Goal: Information Seeking & Learning: Find specific page/section

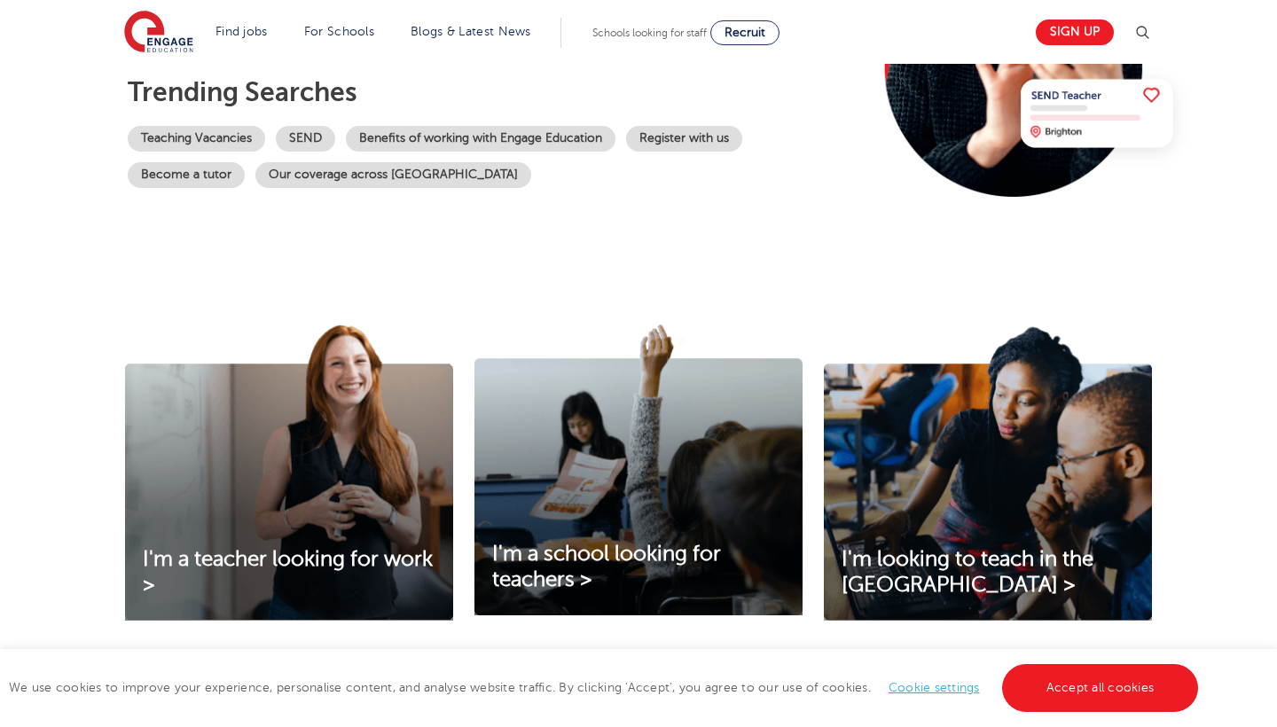
scroll to position [457, 0]
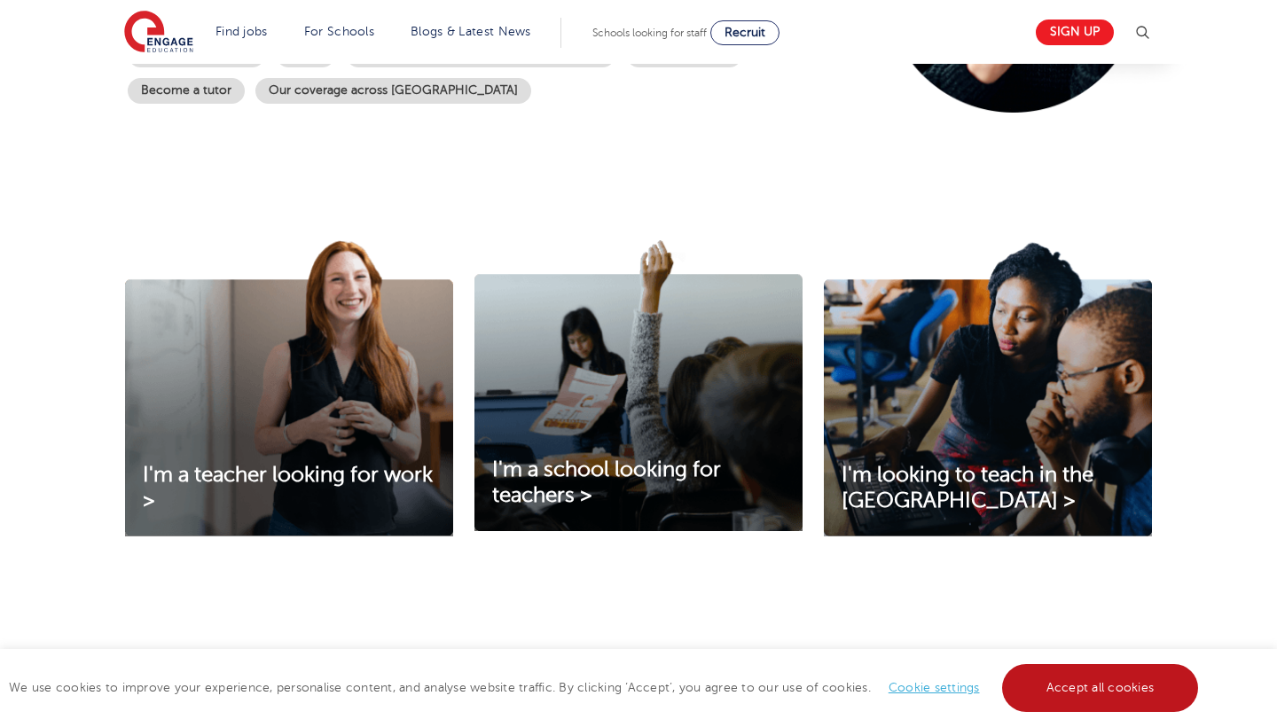
click at [1072, 680] on link "Accept all cookies" at bounding box center [1100, 688] width 197 height 48
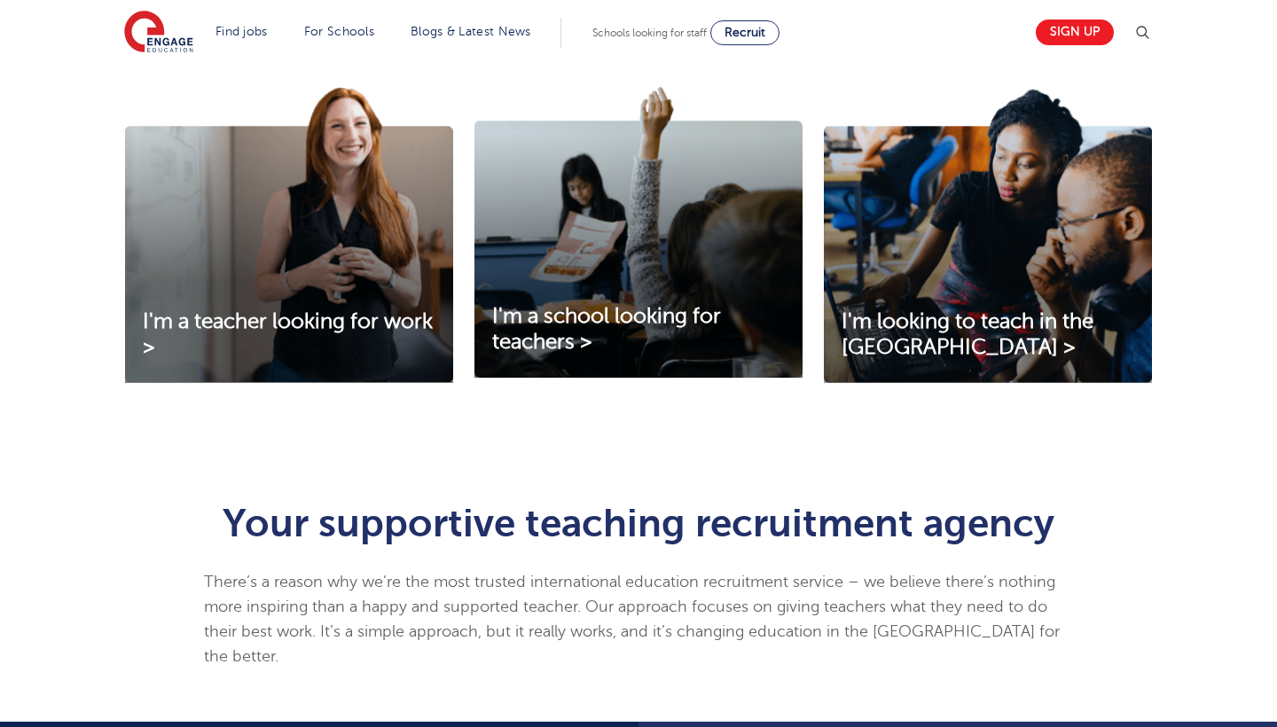
scroll to position [686, 0]
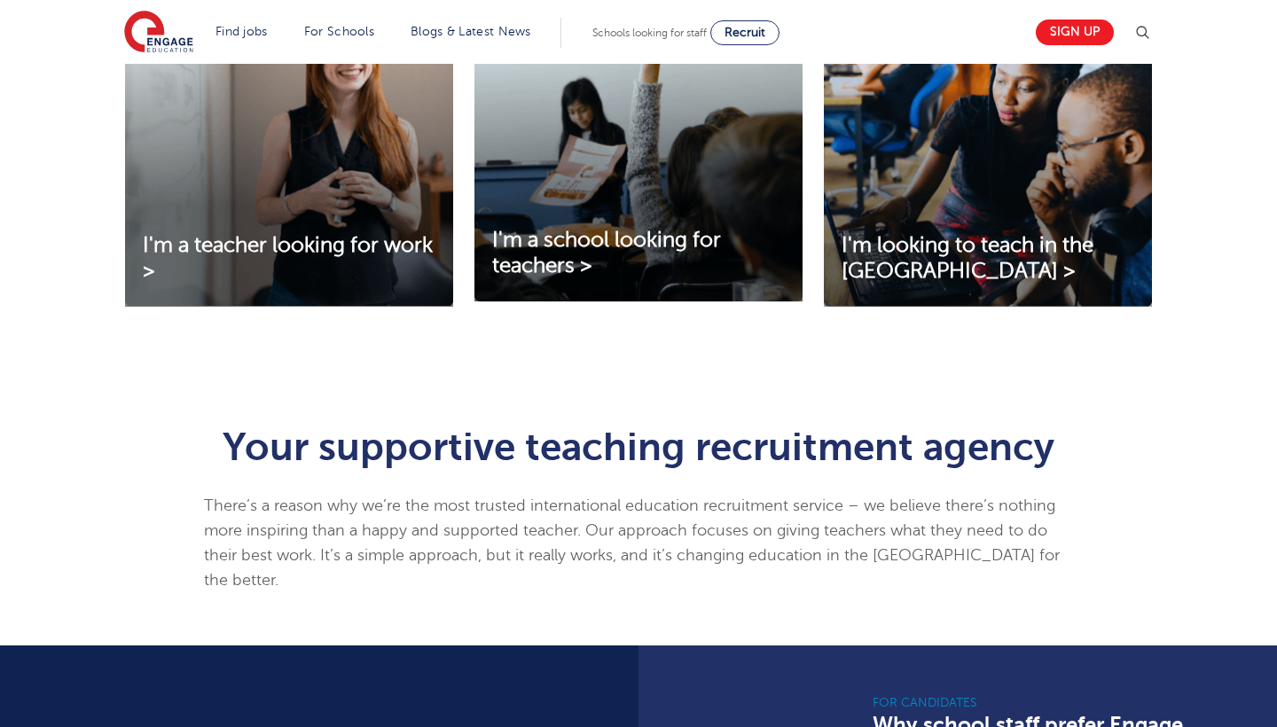
click at [167, 392] on div "I'm a teacher looking for work > I'm a school looking for teachers > I'm lookin…" at bounding box center [638, 182] width 1277 height 438
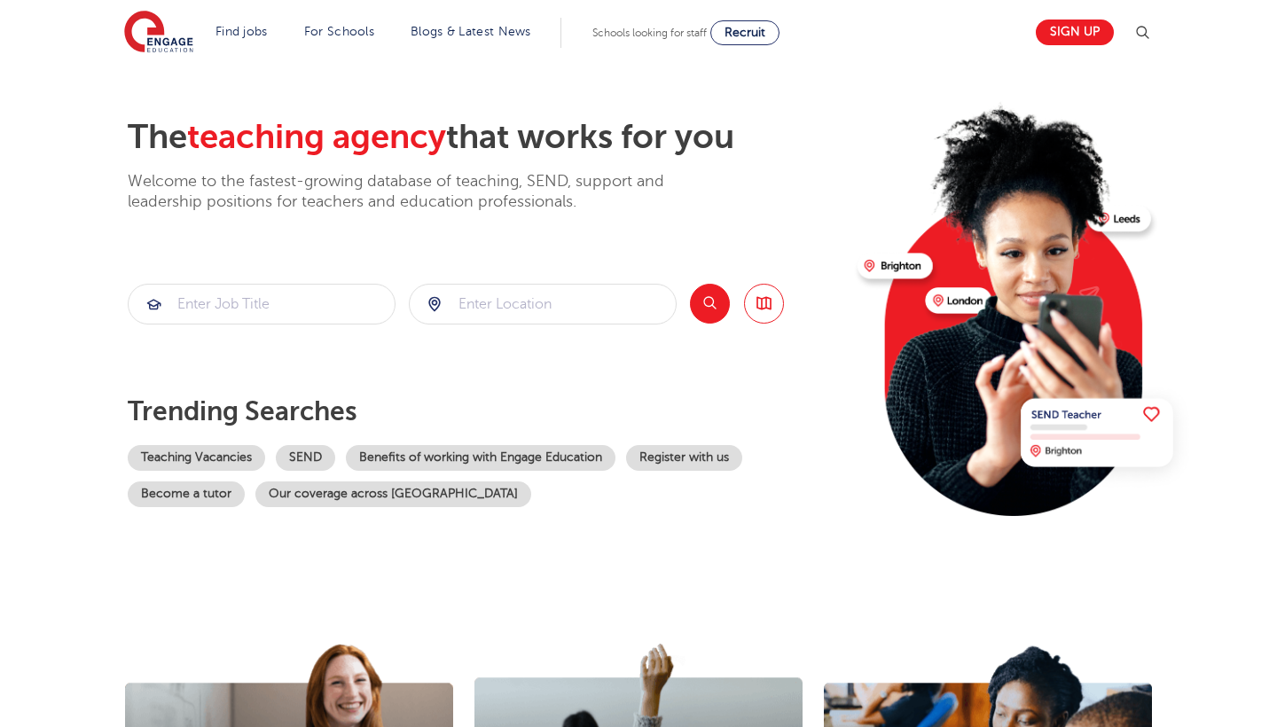
scroll to position [39, 0]
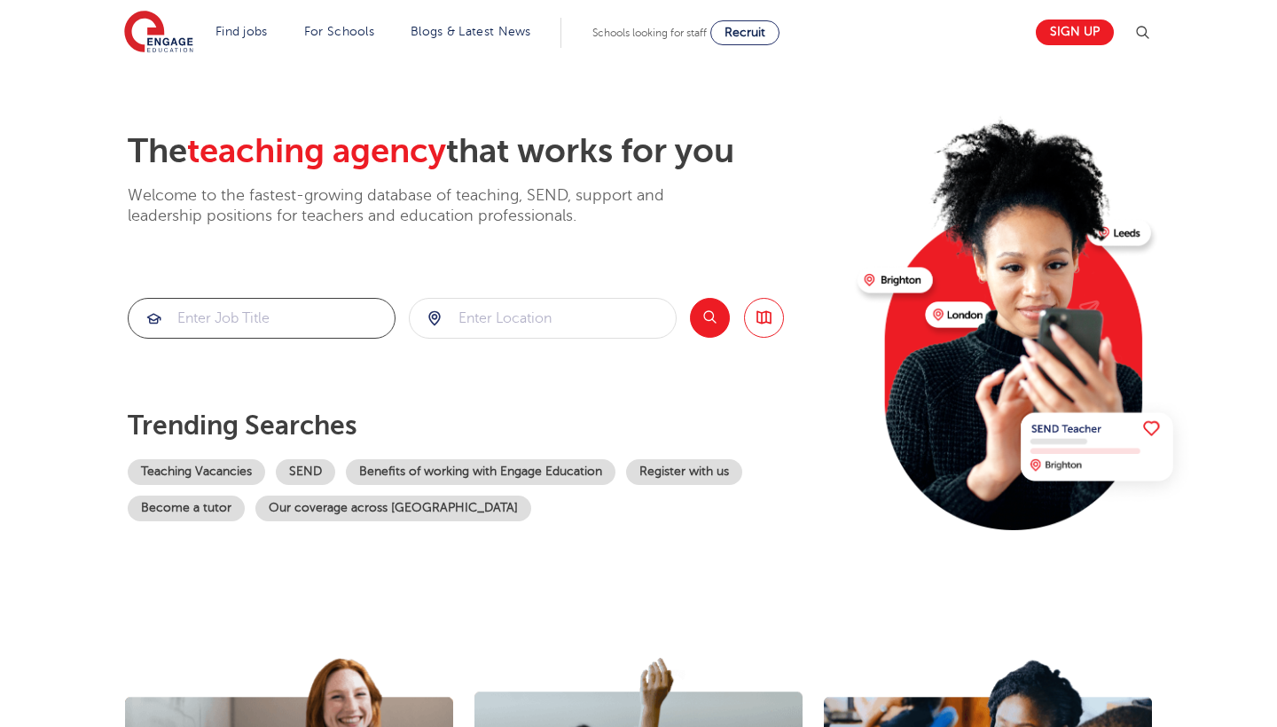
click at [295, 324] on input "search" at bounding box center [262, 318] width 266 height 39
click at [306, 310] on input "search" at bounding box center [262, 318] width 266 height 39
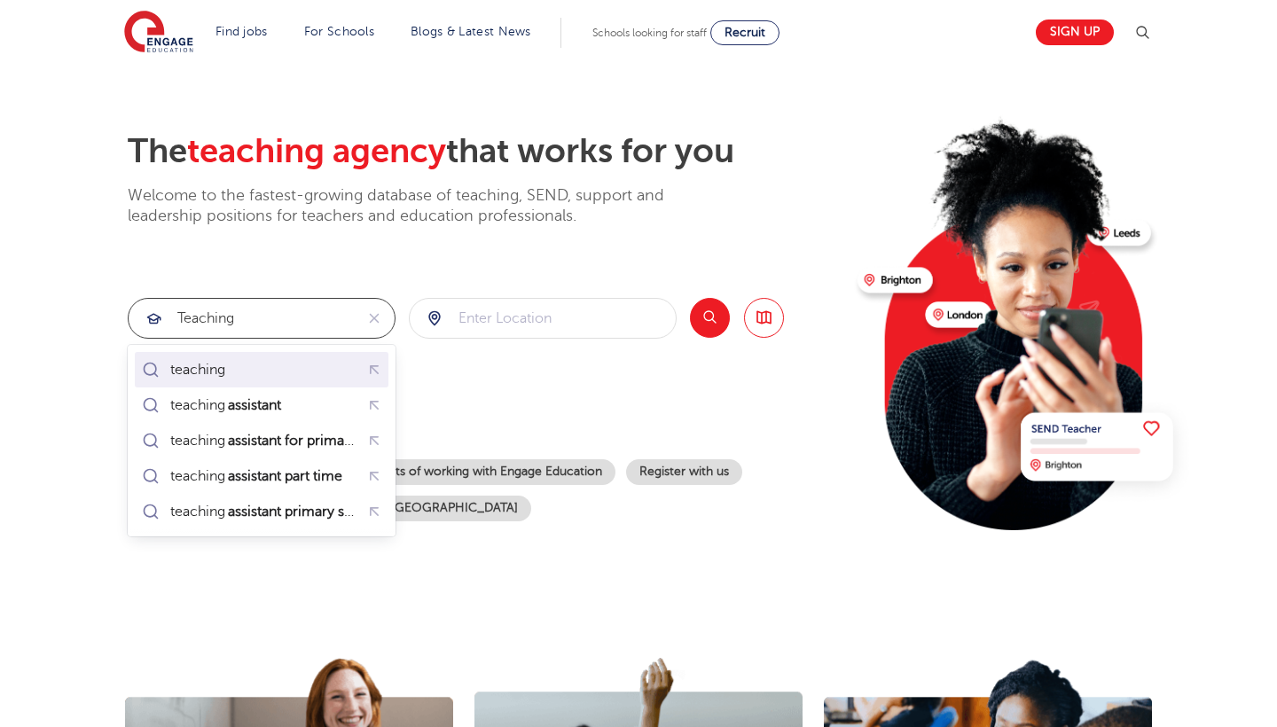
click at [272, 388] on li "teaching assistant" at bounding box center [262, 405] width 254 height 35
type input "teaching assistant"
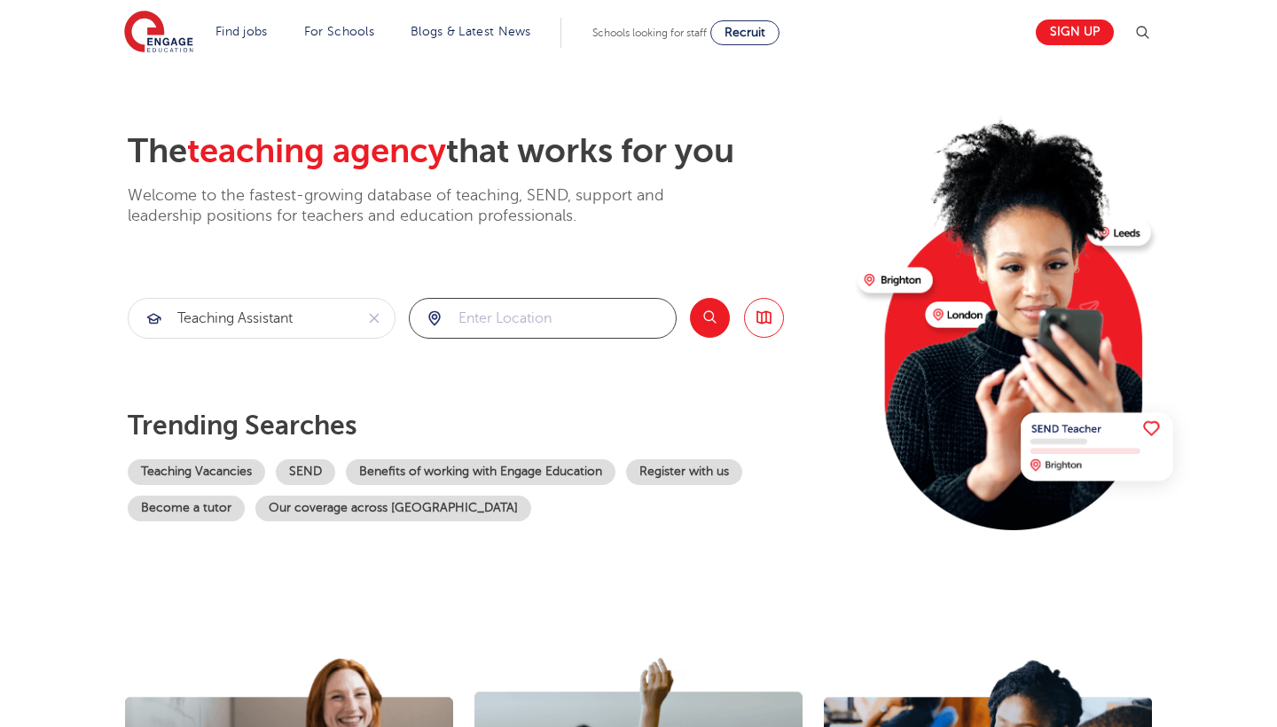
click at [584, 302] on input "search" at bounding box center [543, 318] width 266 height 39
type input "[GEOGRAPHIC_DATA]"
click at [704, 328] on button "Search" at bounding box center [710, 318] width 40 height 40
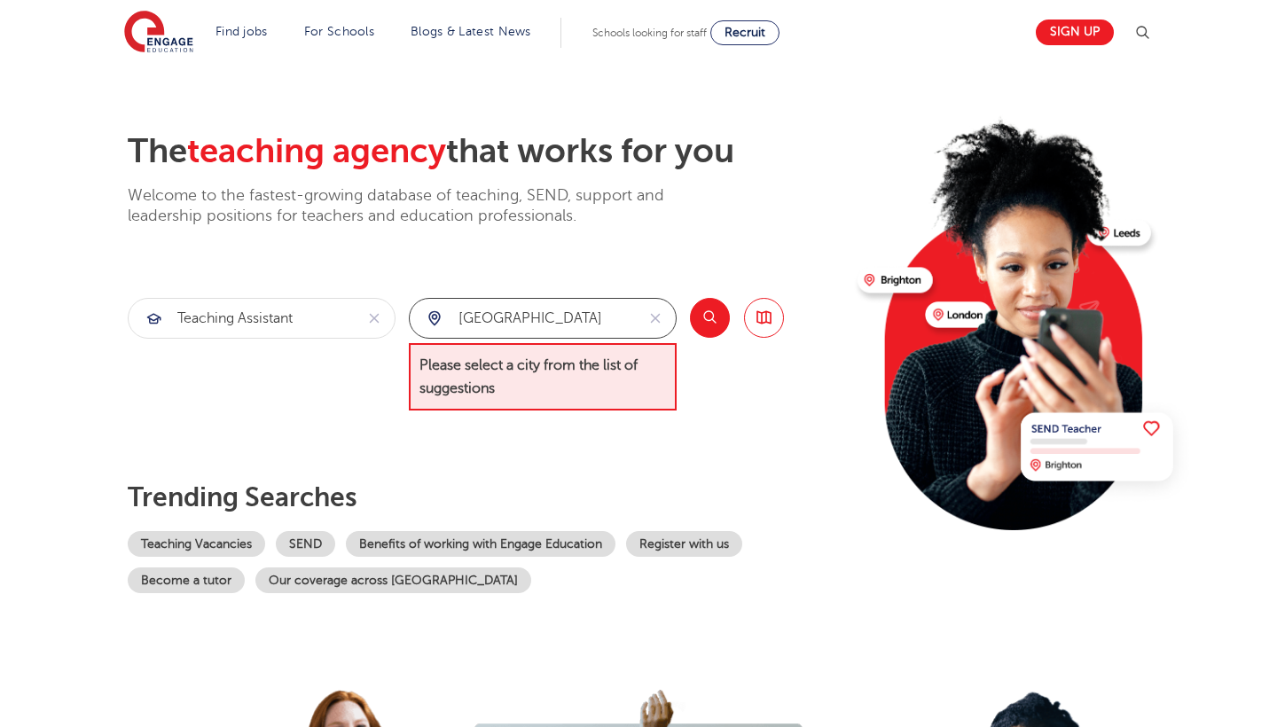
click at [570, 323] on input "[GEOGRAPHIC_DATA]" at bounding box center [522, 318] width 225 height 39
click at [653, 314] on icon "reset" at bounding box center [656, 318] width 18 height 16
click at [576, 314] on input "search" at bounding box center [543, 318] width 266 height 39
type input "W"
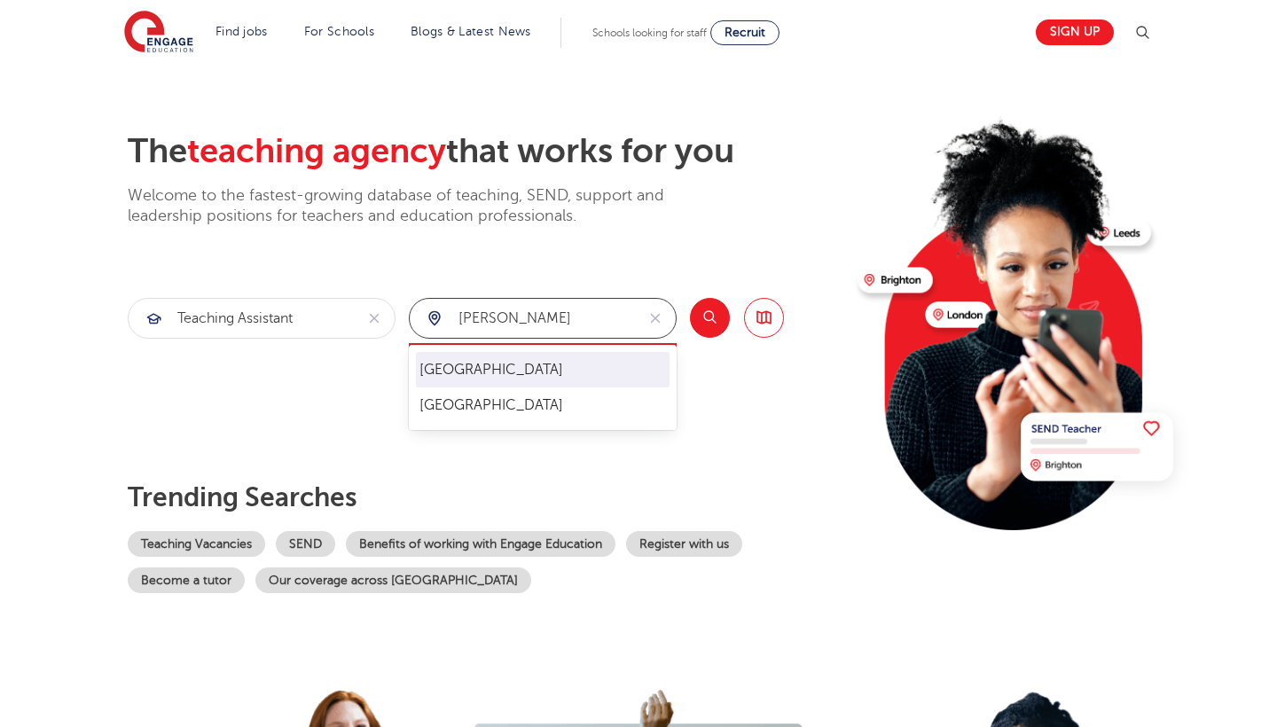
click at [475, 370] on li "[GEOGRAPHIC_DATA]" at bounding box center [543, 369] width 254 height 35
type input "[GEOGRAPHIC_DATA]"
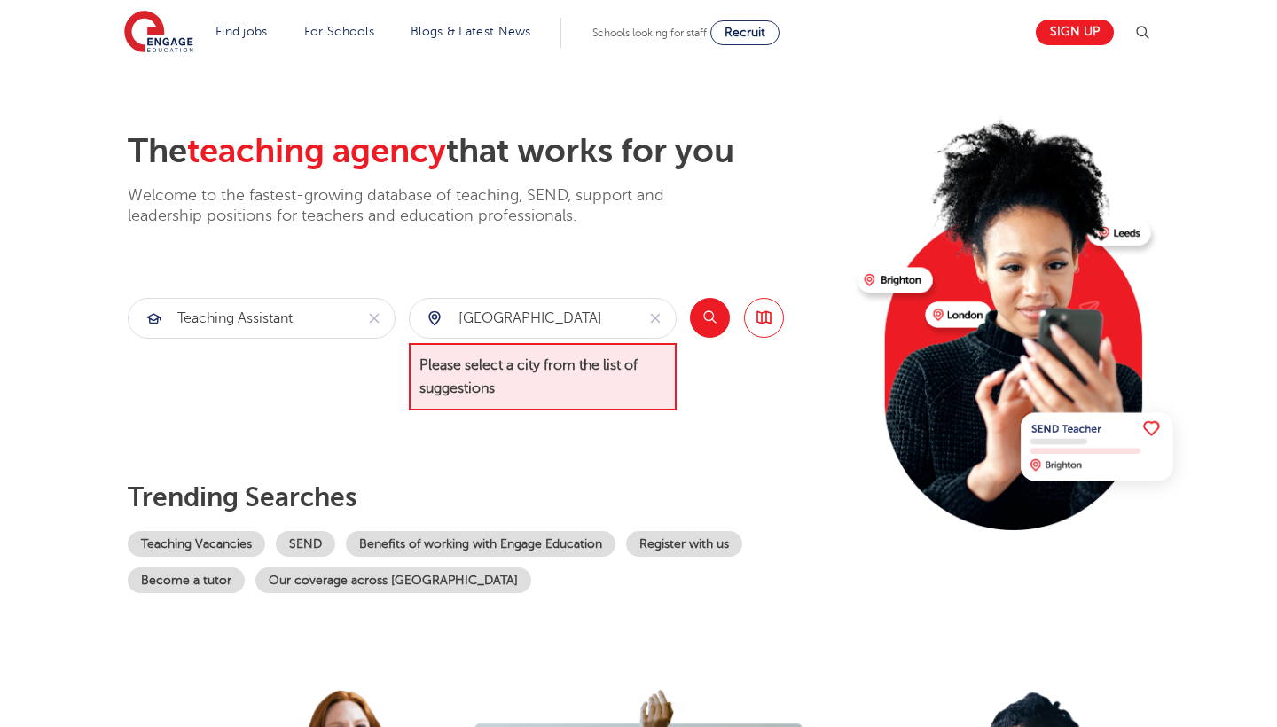
click at [713, 321] on button "Search" at bounding box center [710, 318] width 40 height 40
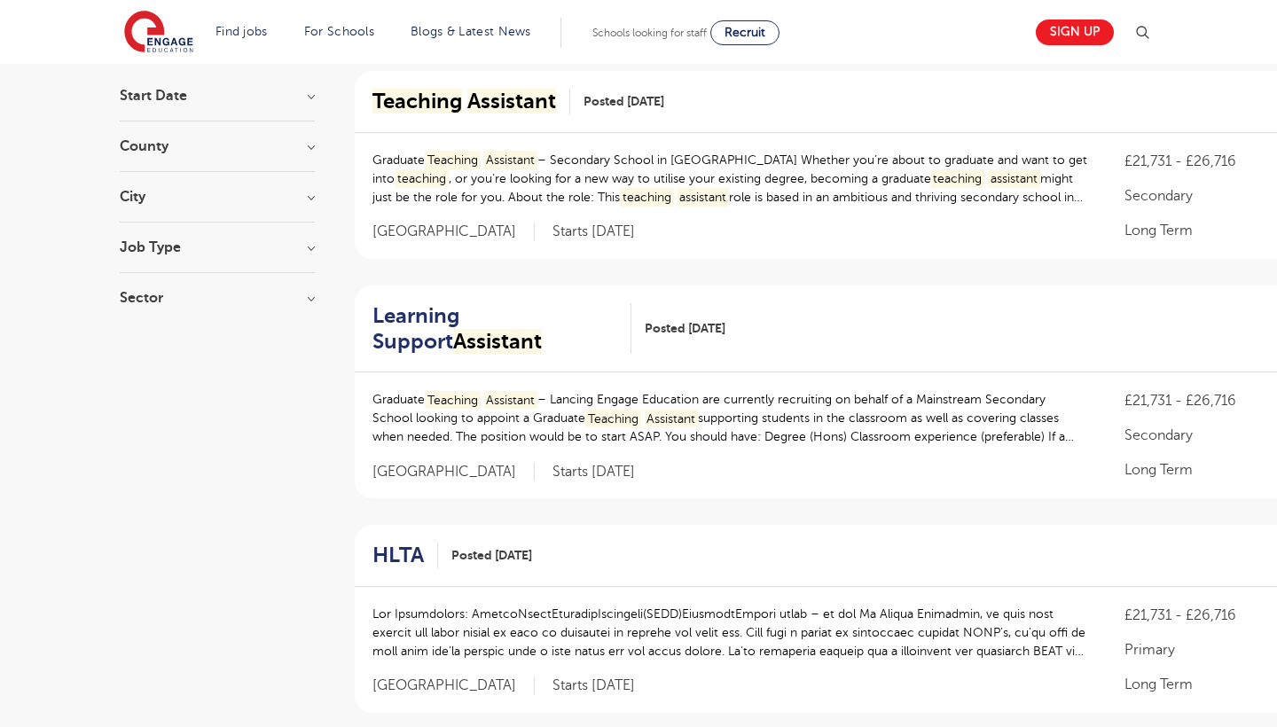
scroll to position [166, 0]
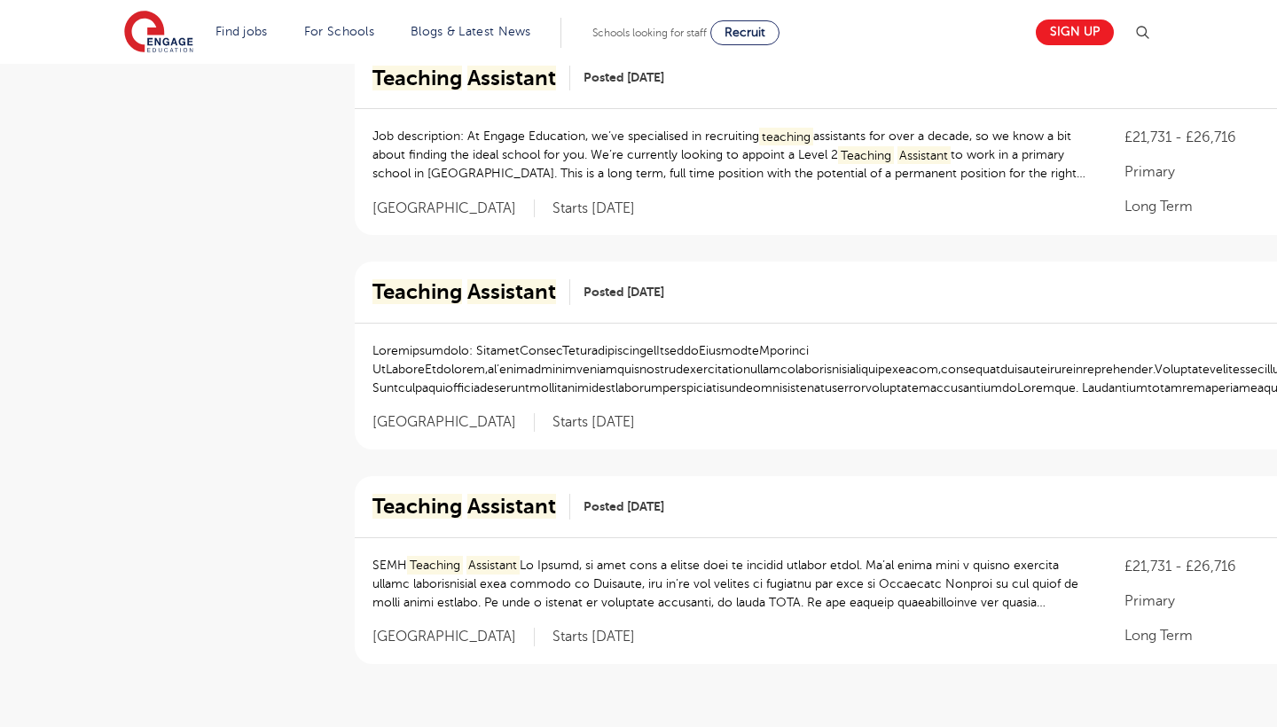
scroll to position [1368, 0]
